Goal: Information Seeking & Learning: Find specific page/section

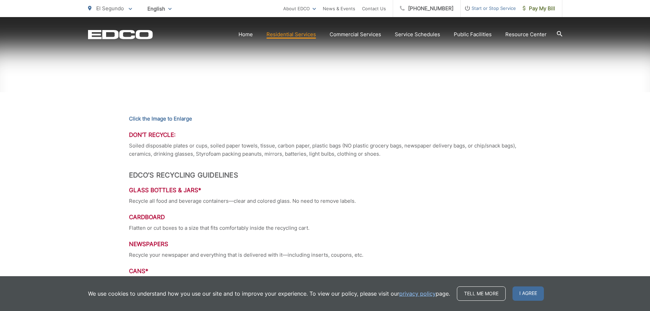
scroll to position [512, 0]
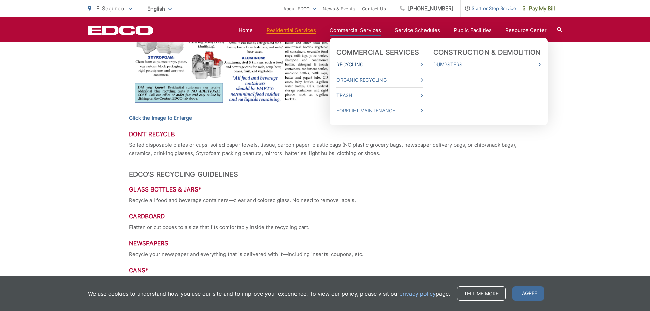
click at [356, 63] on link "Recycling" at bounding box center [380, 64] width 87 height 8
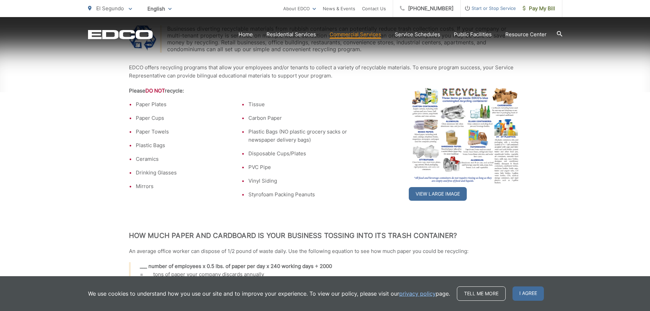
scroll to position [182, 0]
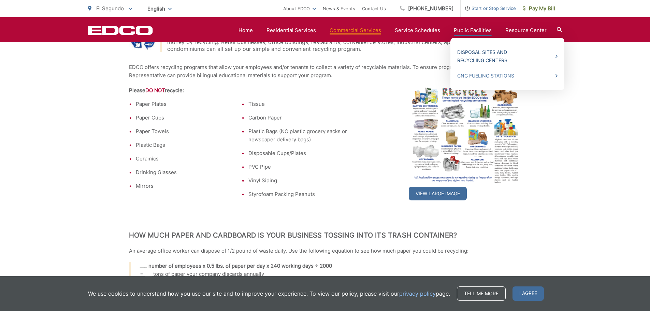
drag, startPoint x: 480, startPoint y: 47, endPoint x: 480, endPoint y: 54, distance: 7.5
click at [480, 54] on li "Disposal Sites and Recycling Centers" at bounding box center [507, 56] width 100 height 23
click at [482, 61] on link "Disposal Sites and Recycling Centers" at bounding box center [507, 56] width 100 height 16
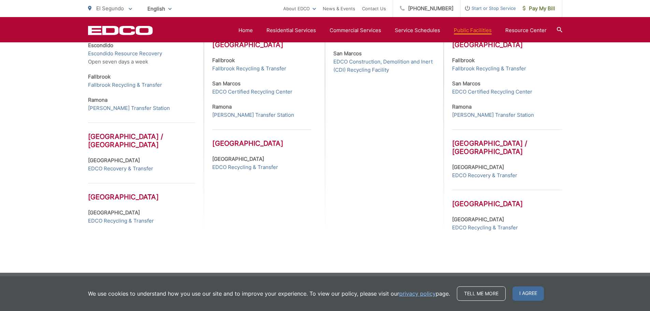
scroll to position [332, 0]
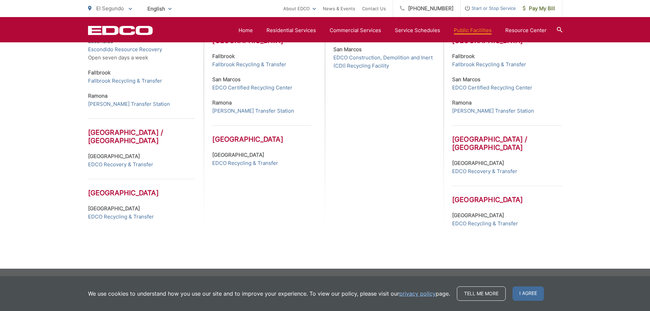
click at [228, 155] on strong "[GEOGRAPHIC_DATA]" at bounding box center [238, 155] width 52 height 6
